Goal: Task Accomplishment & Management: Manage account settings

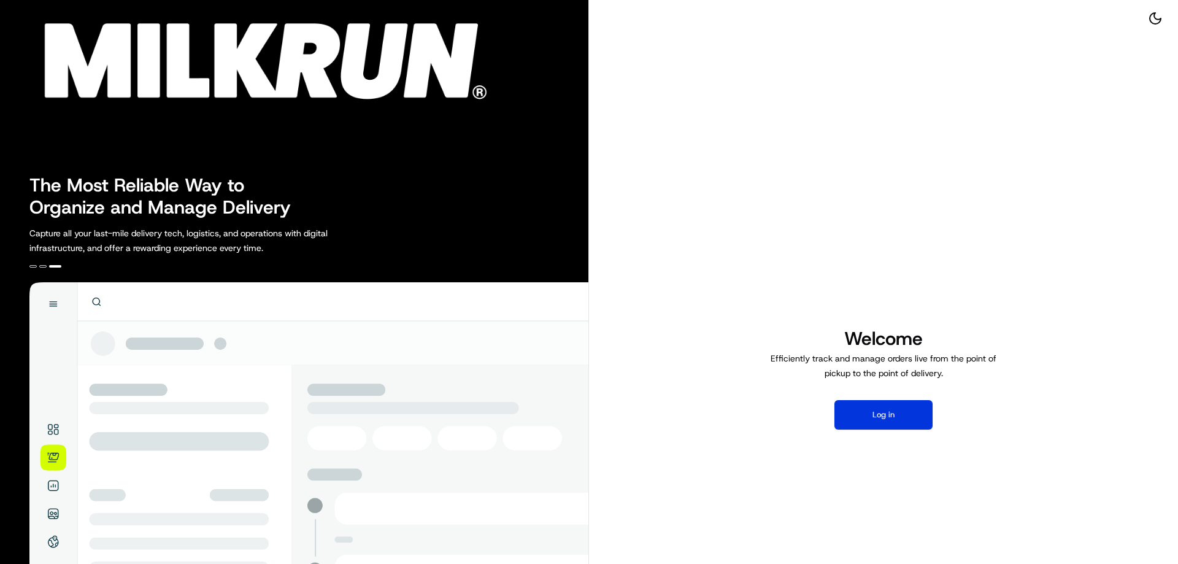
click at [902, 419] on button "Log in" at bounding box center [883, 414] width 98 height 29
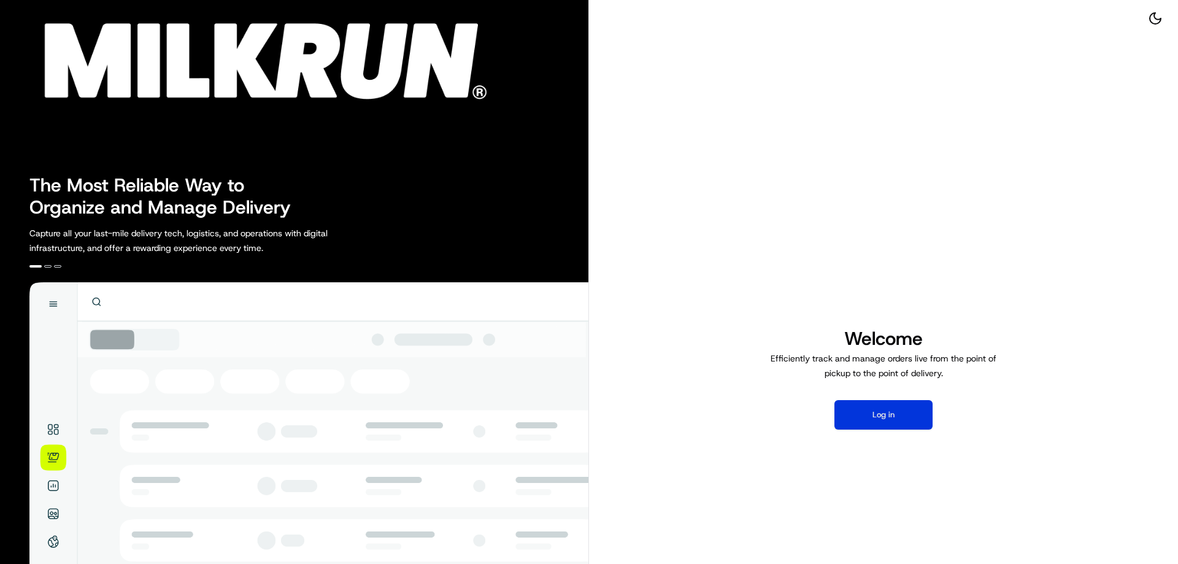
click at [878, 410] on button "Log in" at bounding box center [883, 414] width 98 height 29
